Goal: Task Accomplishment & Management: Complete application form

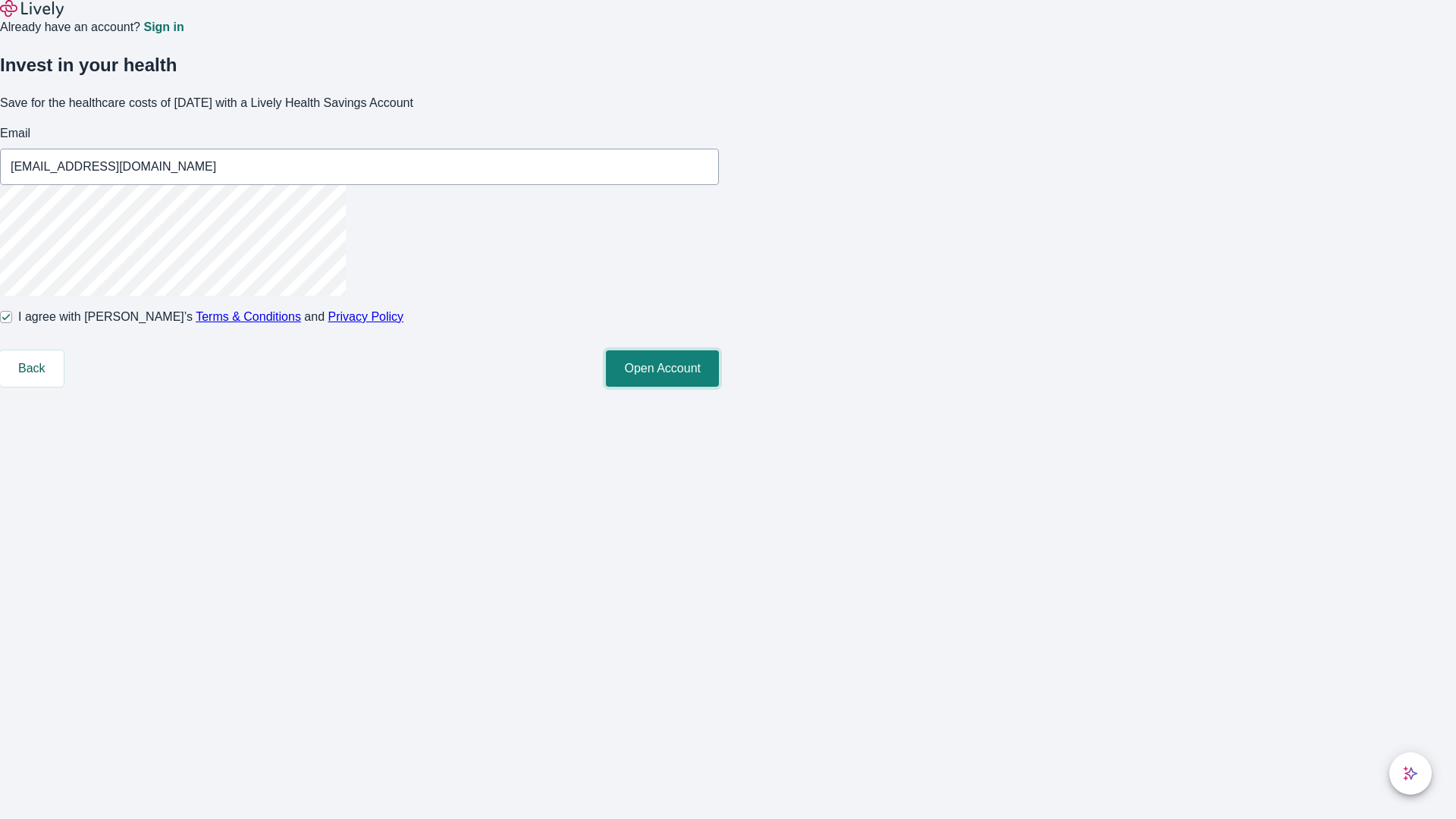
click at [719, 387] on button "Open Account" at bounding box center [662, 368] width 113 height 36
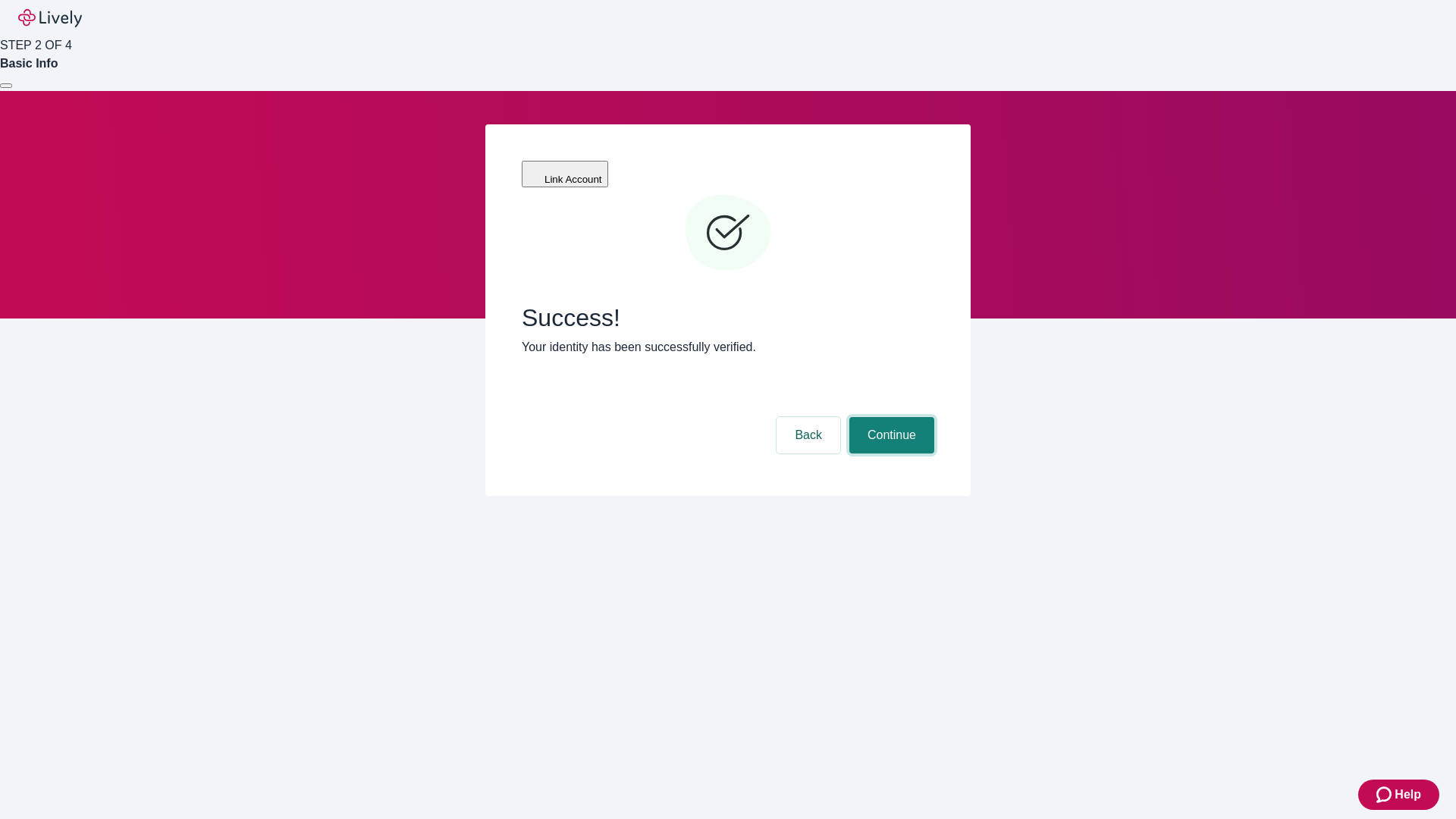
click at [889, 417] on button "Continue" at bounding box center [892, 435] width 85 height 36
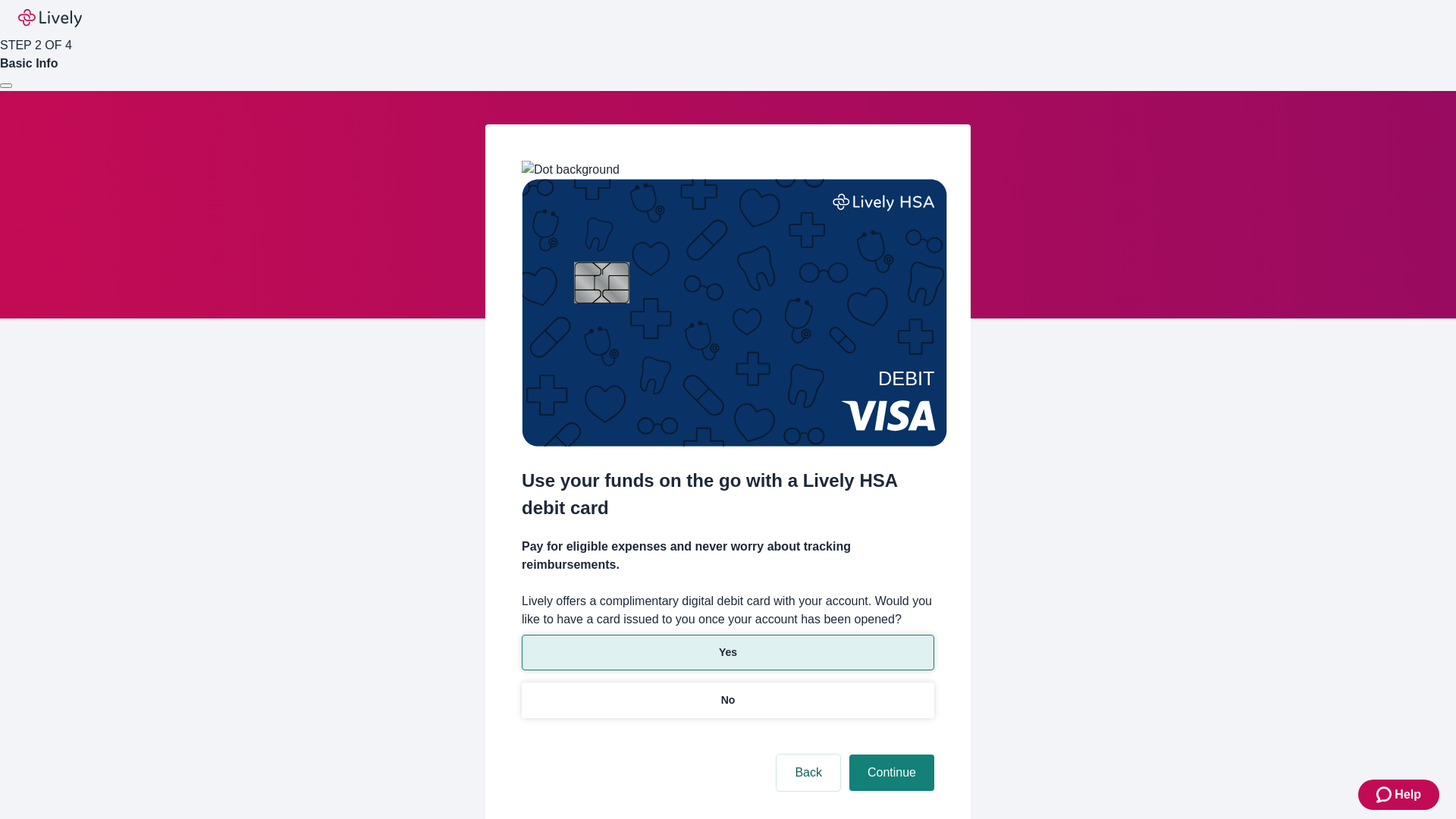
click at [727, 644] on p "Yes" at bounding box center [728, 652] width 19 height 16
click at [889, 755] on button "Continue" at bounding box center [892, 773] width 85 height 36
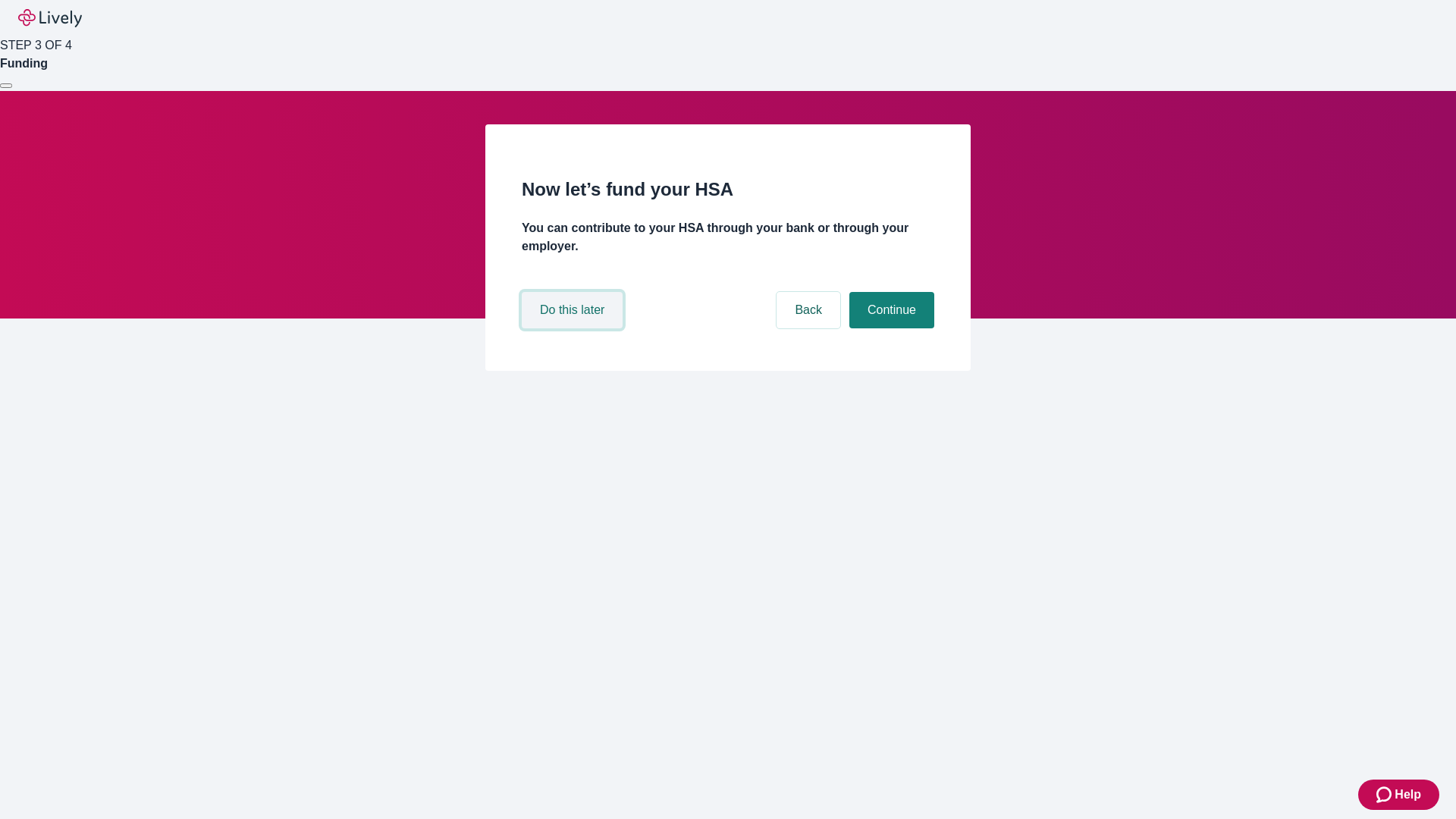
click at [574, 329] on button "Do this later" at bounding box center [572, 310] width 101 height 36
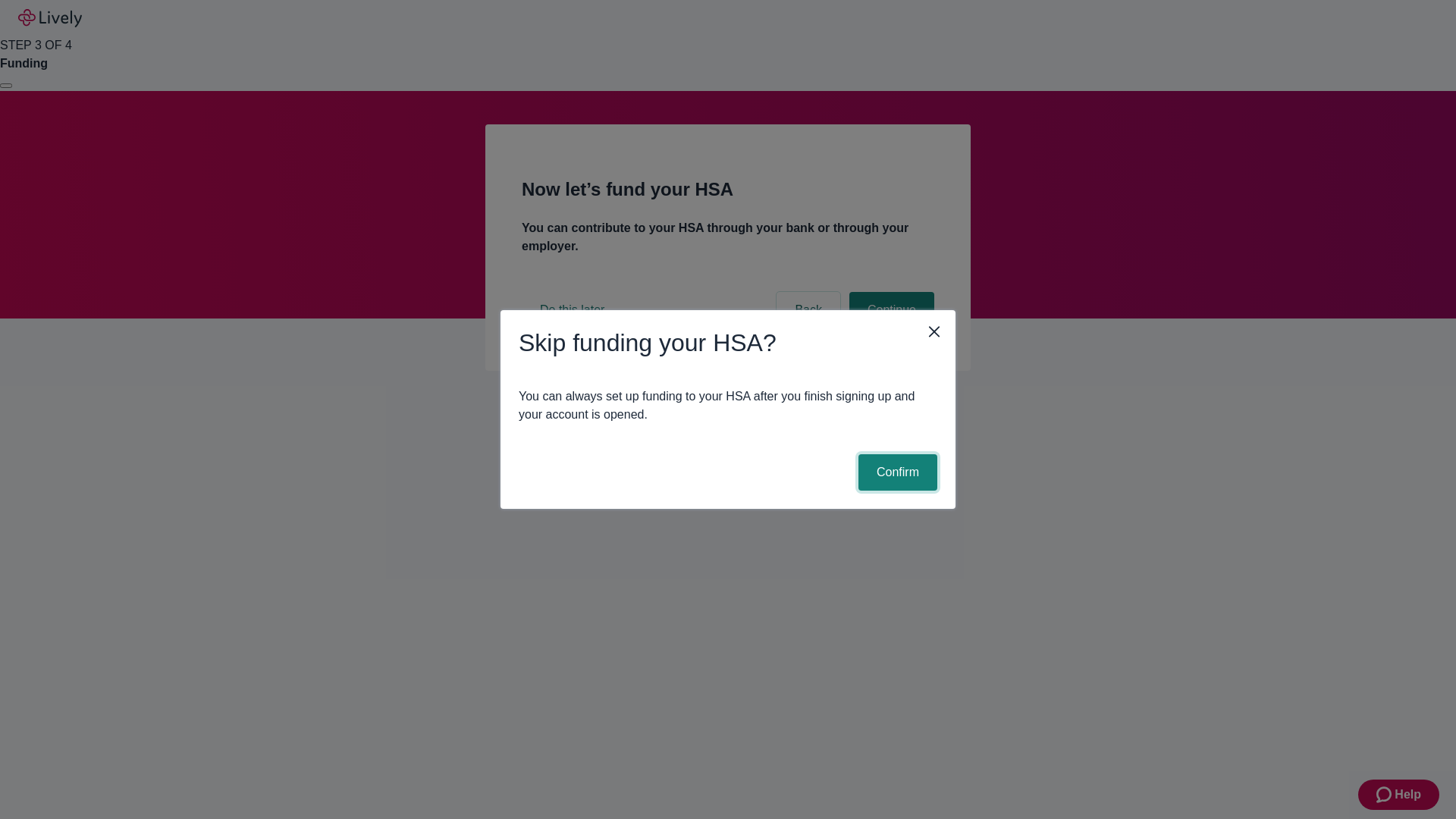
click at [895, 473] on button "Confirm" at bounding box center [898, 472] width 79 height 36
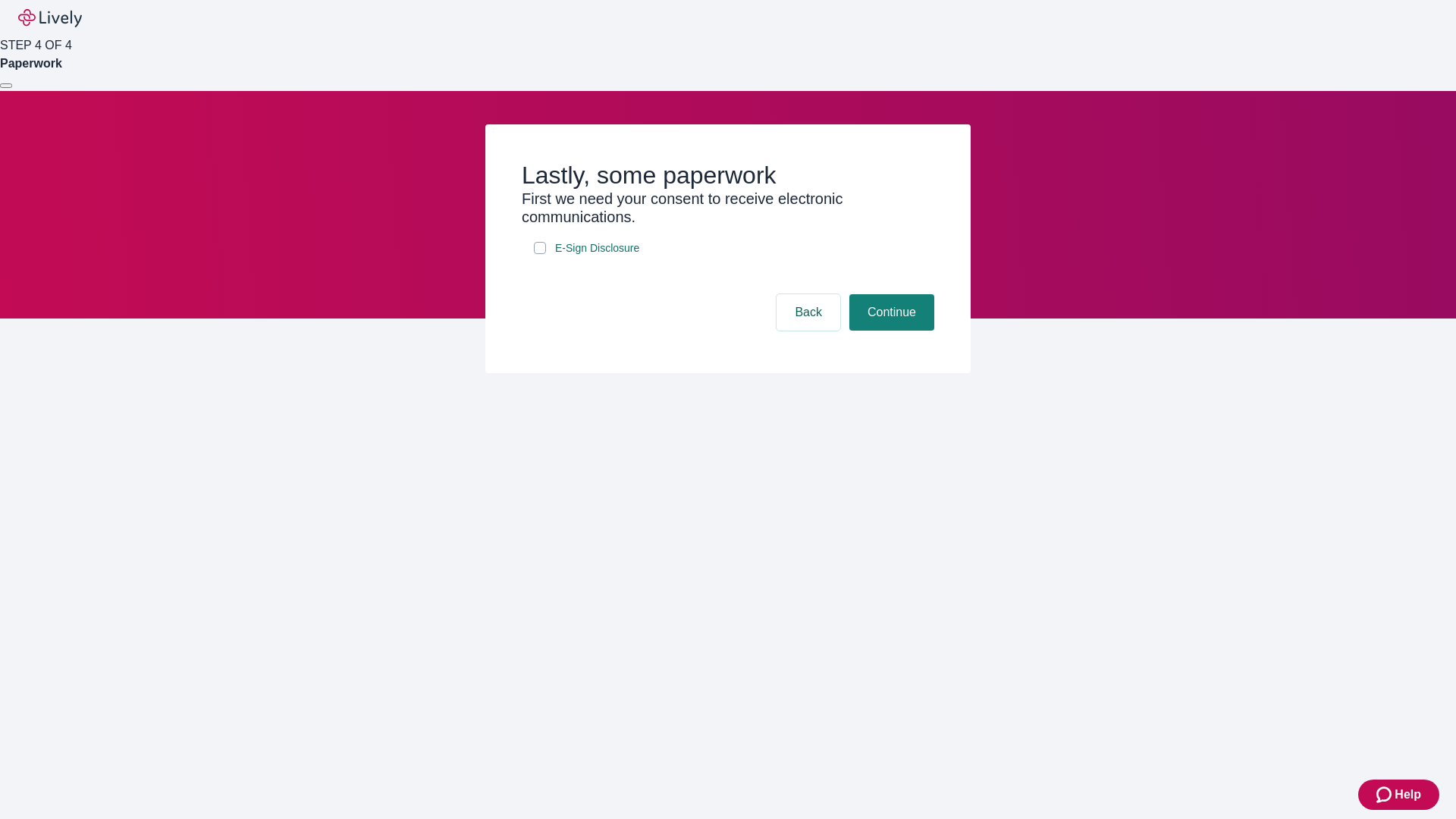
click at [540, 254] on input "E-Sign Disclosure" at bounding box center [540, 248] width 12 height 12
checkbox input "true"
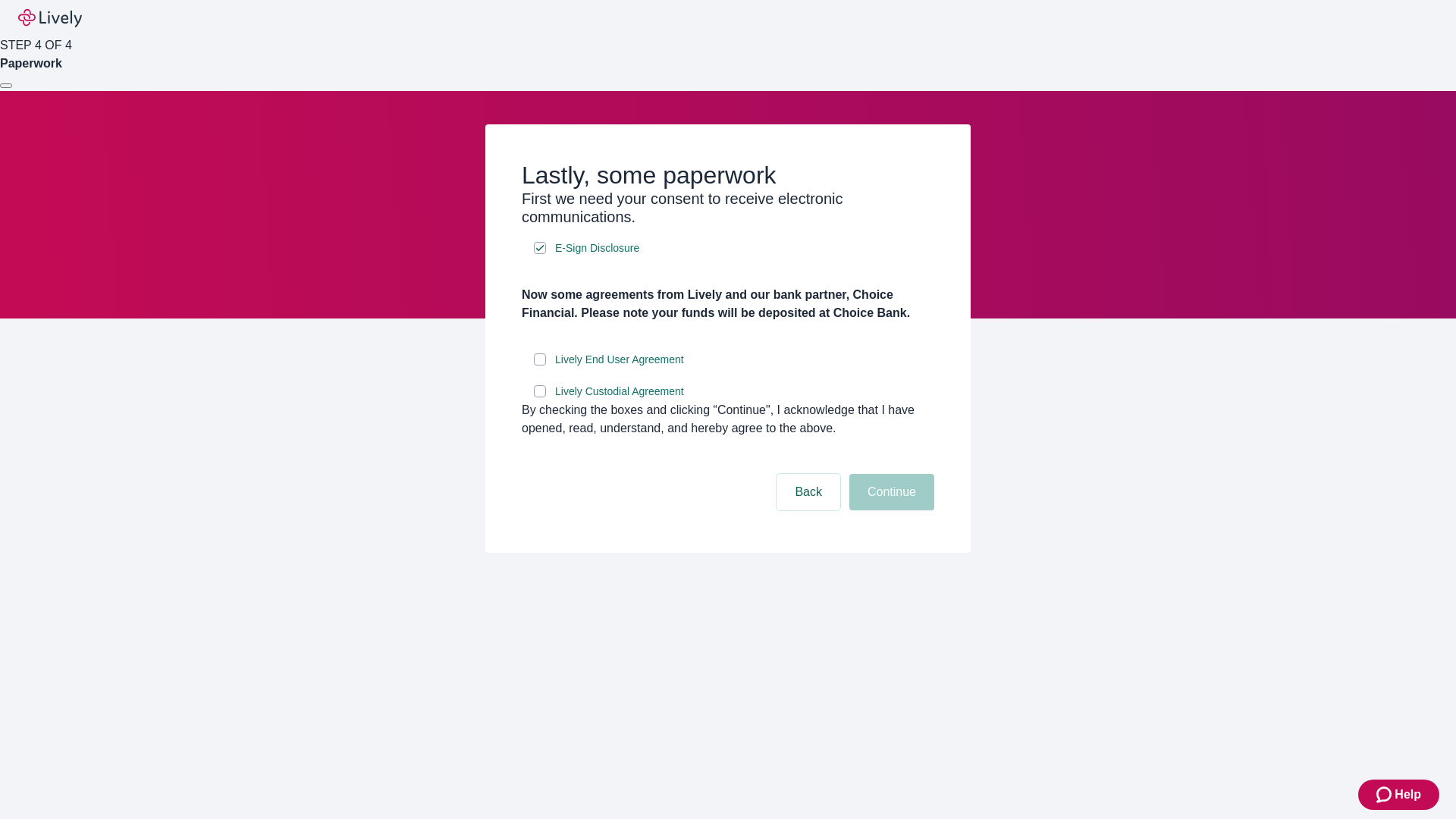
click at [540, 366] on input "Lively End User Agreement" at bounding box center [540, 360] width 12 height 12
checkbox input "true"
click at [540, 398] on input "Lively Custodial Agreement" at bounding box center [540, 391] width 12 height 12
checkbox input "true"
click at [889, 510] on button "Continue" at bounding box center [892, 492] width 85 height 36
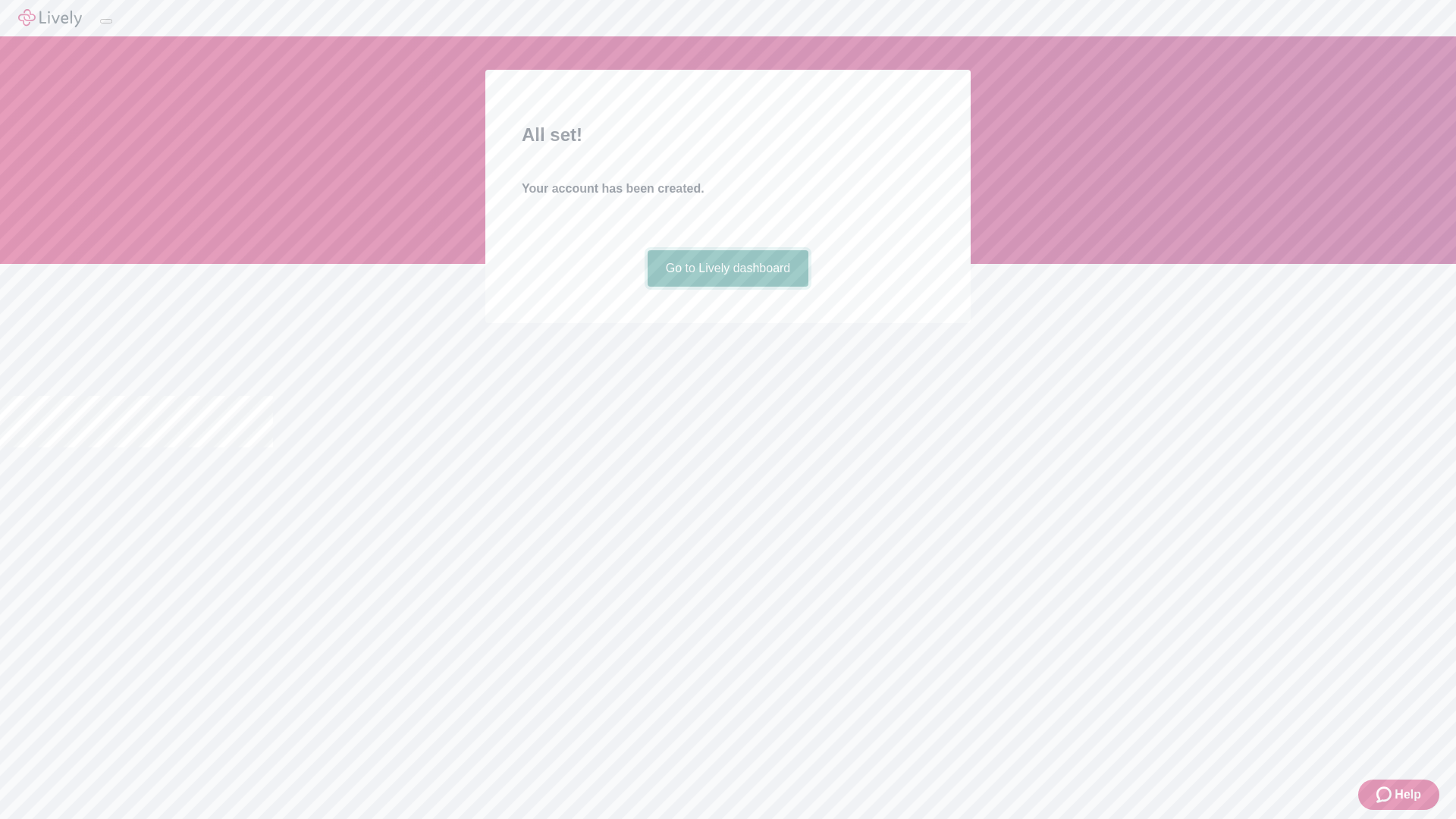
click at [727, 287] on link "Go to Lively dashboard" at bounding box center [728, 268] width 162 height 36
